Goal: Navigation & Orientation: Find specific page/section

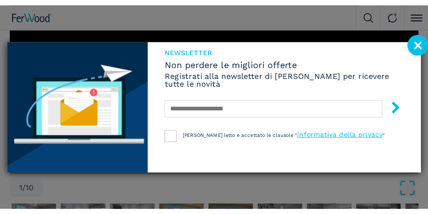
scroll to position [203, 0]
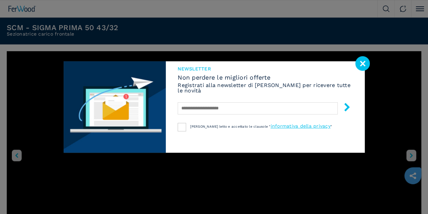
click at [300, 65] on image at bounding box center [362, 63] width 15 height 15
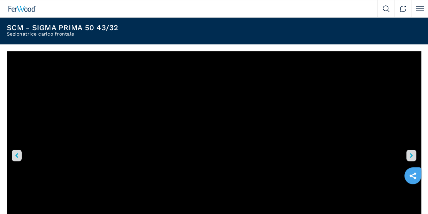
click at [300, 142] on icon "right-button" at bounding box center [411, 155] width 3 height 5
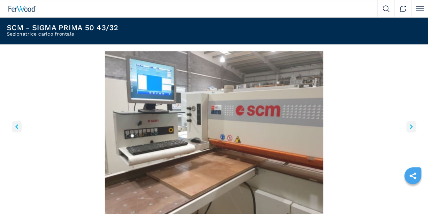
click at [300, 129] on icon "right-button" at bounding box center [411, 126] width 3 height 5
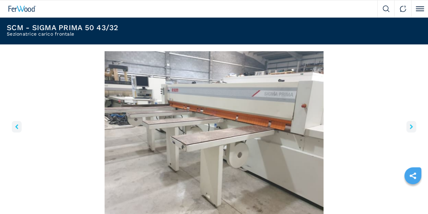
click at [300, 129] on icon "right-button" at bounding box center [411, 126] width 3 height 5
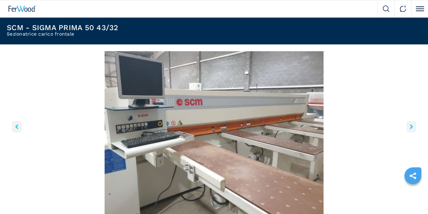
click at [300, 129] on icon "right-button" at bounding box center [411, 126] width 3 height 5
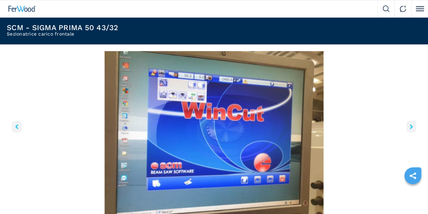
scroll to position [237, 0]
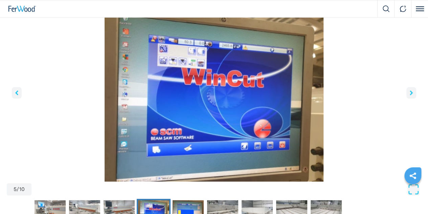
click at [300, 98] on button "right-button" at bounding box center [411, 93] width 10 height 12
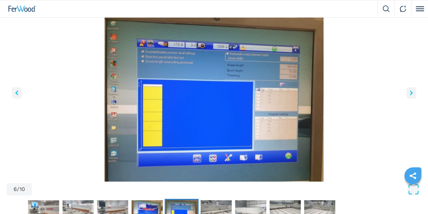
click at [300, 98] on button "right-button" at bounding box center [411, 93] width 10 height 12
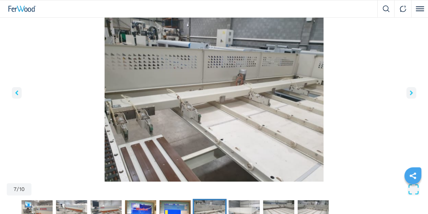
click at [300, 98] on button "right-button" at bounding box center [411, 93] width 10 height 12
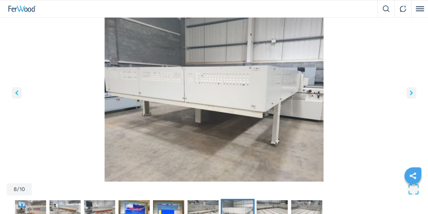
click at [300, 98] on button "right-button" at bounding box center [411, 93] width 10 height 12
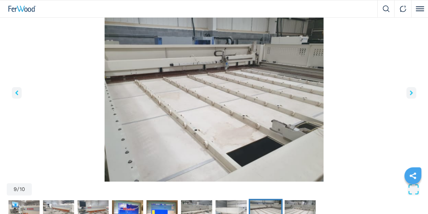
click at [300, 98] on button "right-button" at bounding box center [411, 93] width 10 height 12
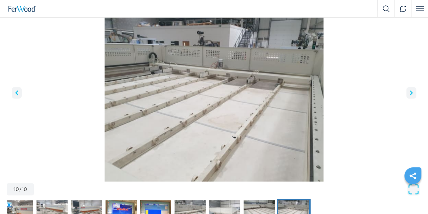
click at [300, 98] on button "right-button" at bounding box center [411, 93] width 10 height 12
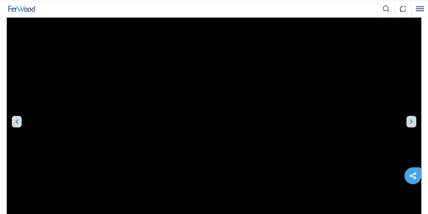
click at [300, 116] on button "right-button" at bounding box center [411, 122] width 10 height 12
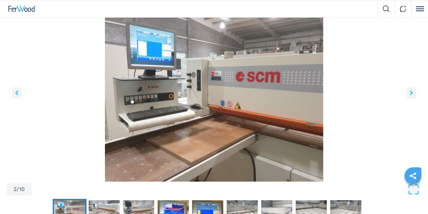
scroll to position [203, 0]
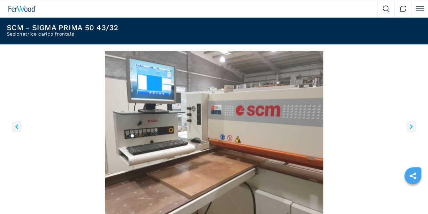
click at [17, 132] on button "left-button" at bounding box center [17, 127] width 10 height 12
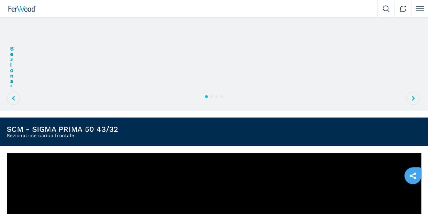
scroll to position [0, 0]
